Goal: Task Accomplishment & Management: Use online tool/utility

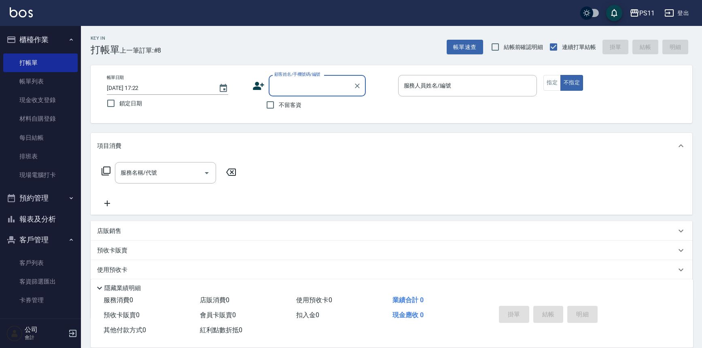
scroll to position [46, 0]
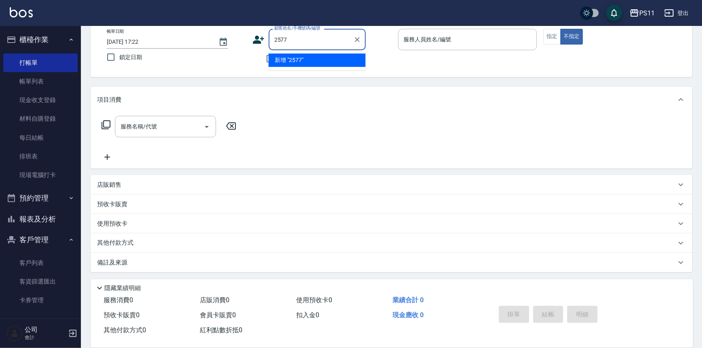
type input "2577"
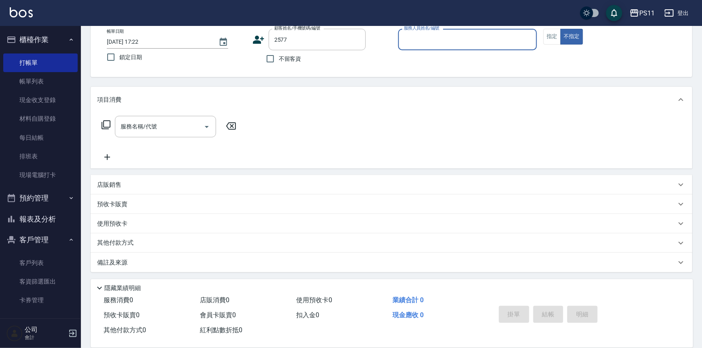
type input "7"
type input "[PERSON_NAME]/0938960779/2577"
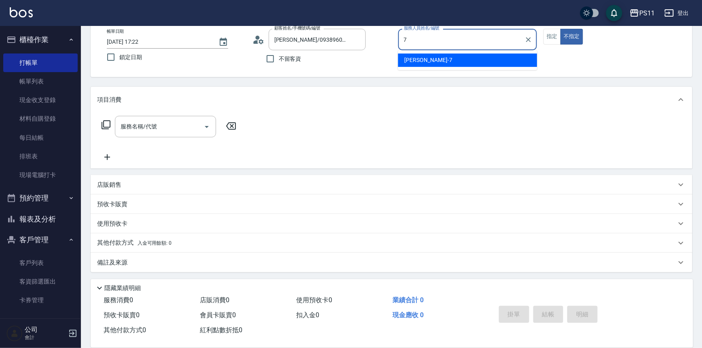
type input "[PERSON_NAME]-7"
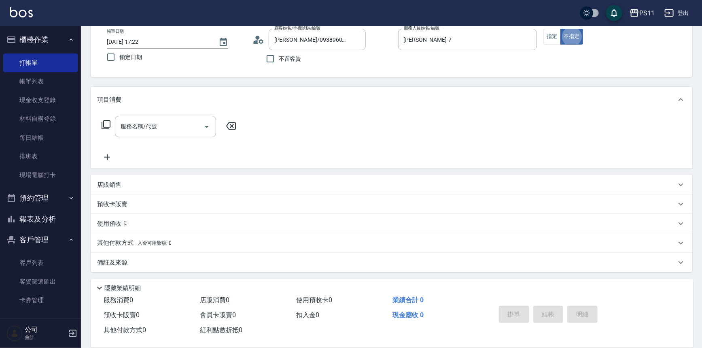
type button "false"
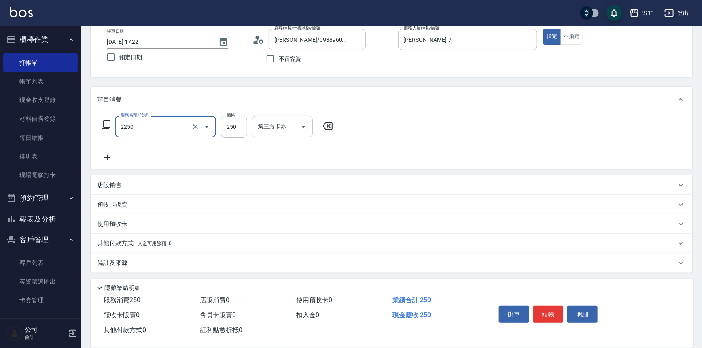
type input "指定剪髮優惠(2250)"
type input "199"
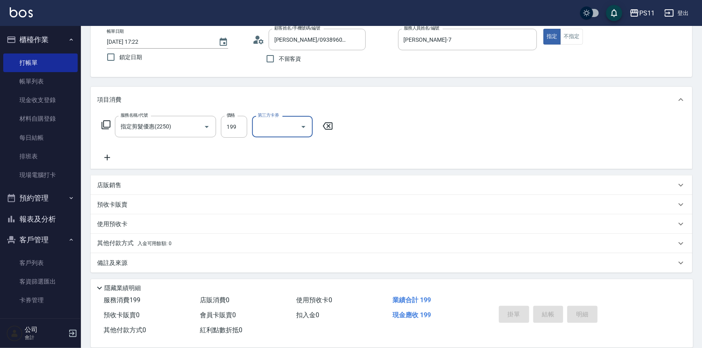
type input "[DATE] 18:40"
